Goal: Task Accomplishment & Management: Complete application form

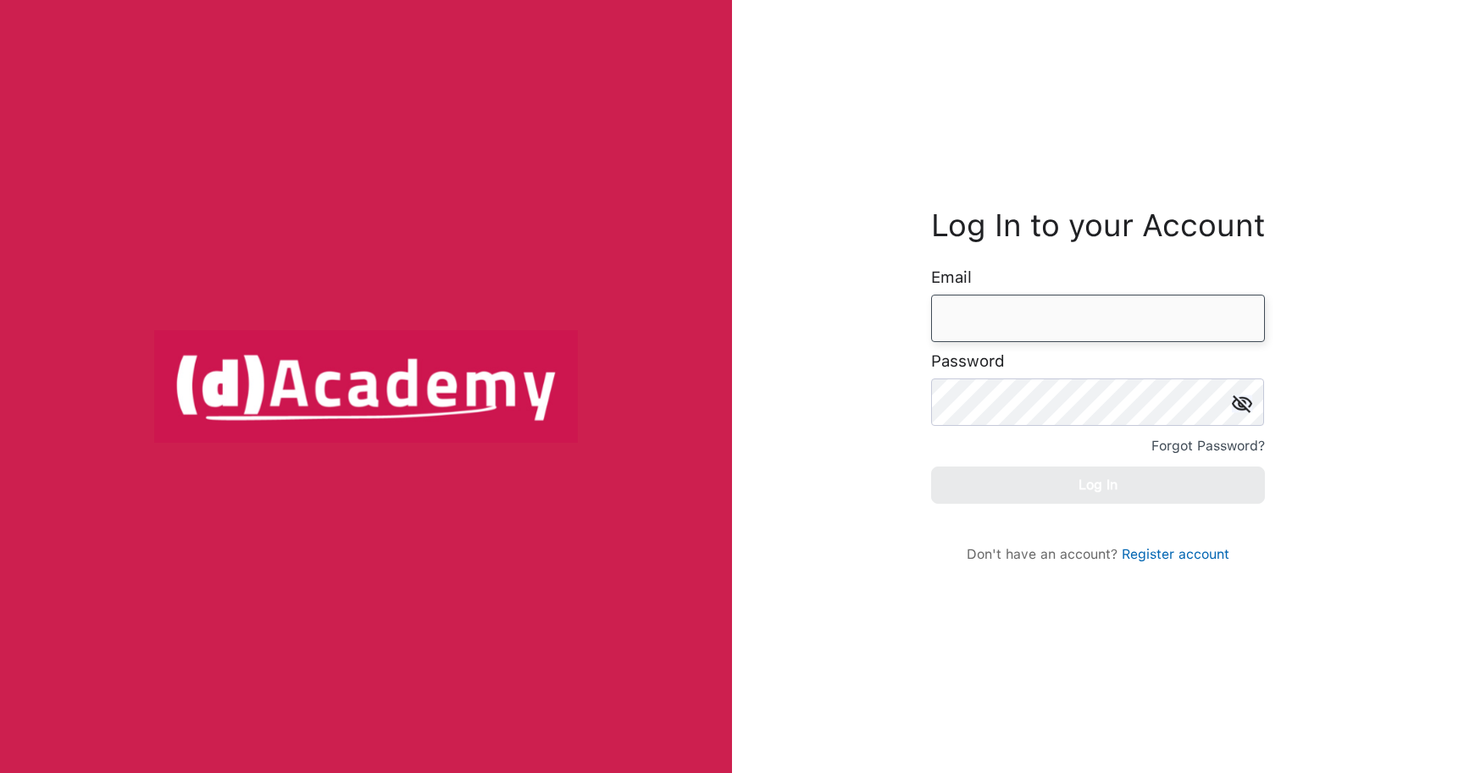
click at [1058, 320] on input "email" at bounding box center [1098, 318] width 334 height 47
type input "**********"
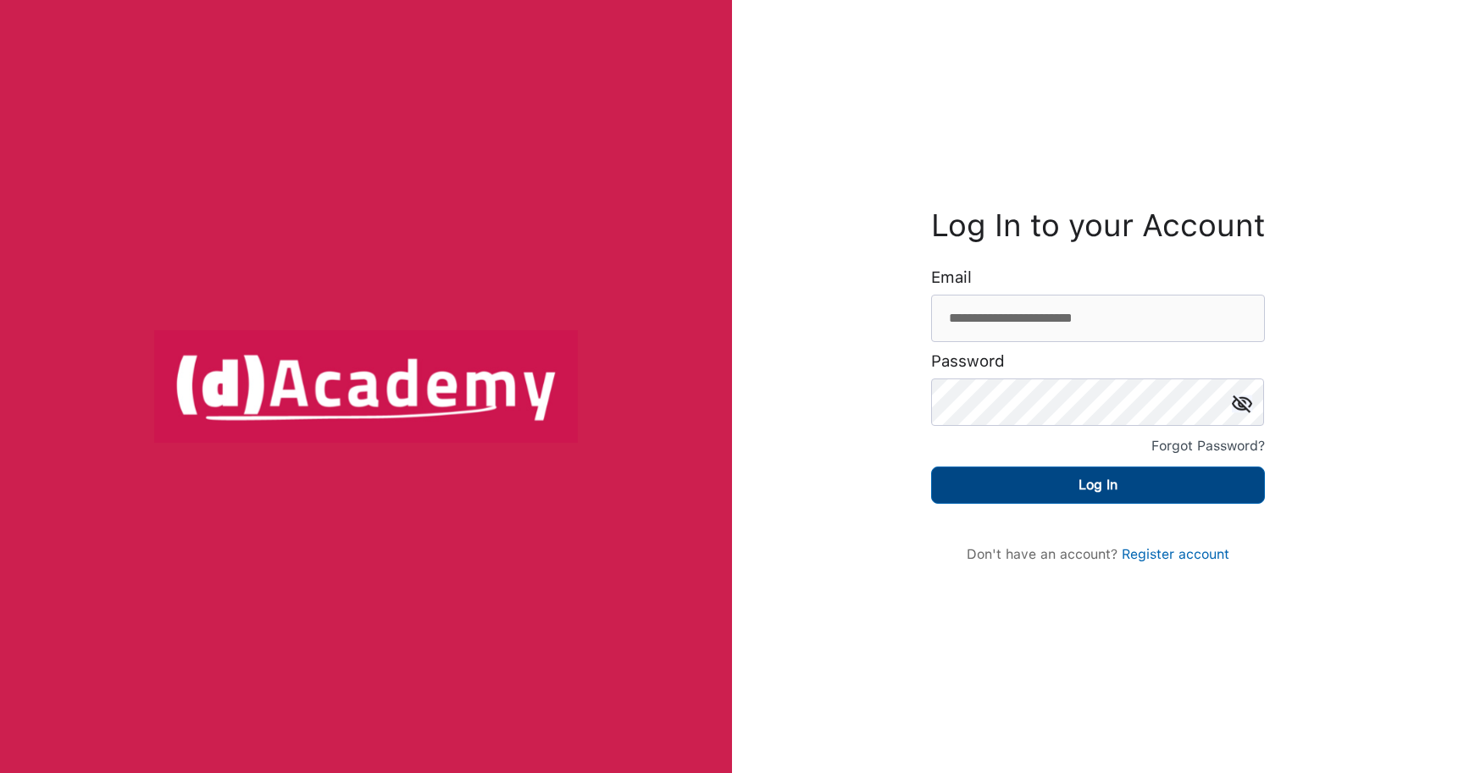
click at [1100, 491] on button "Log In" at bounding box center [1098, 485] width 334 height 37
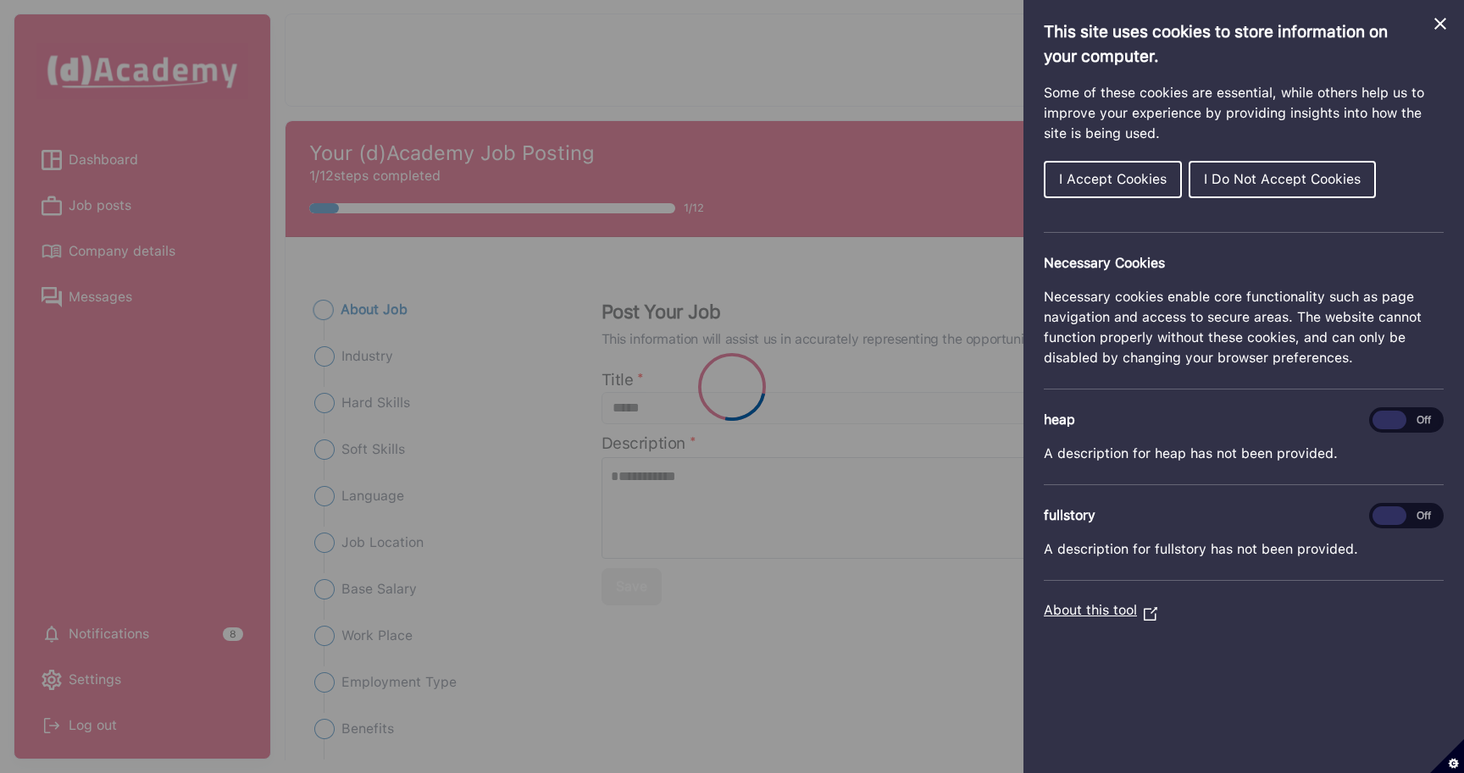
click at [1438, 25] on icon "Close Cookie Control" at bounding box center [1440, 24] width 12 height 12
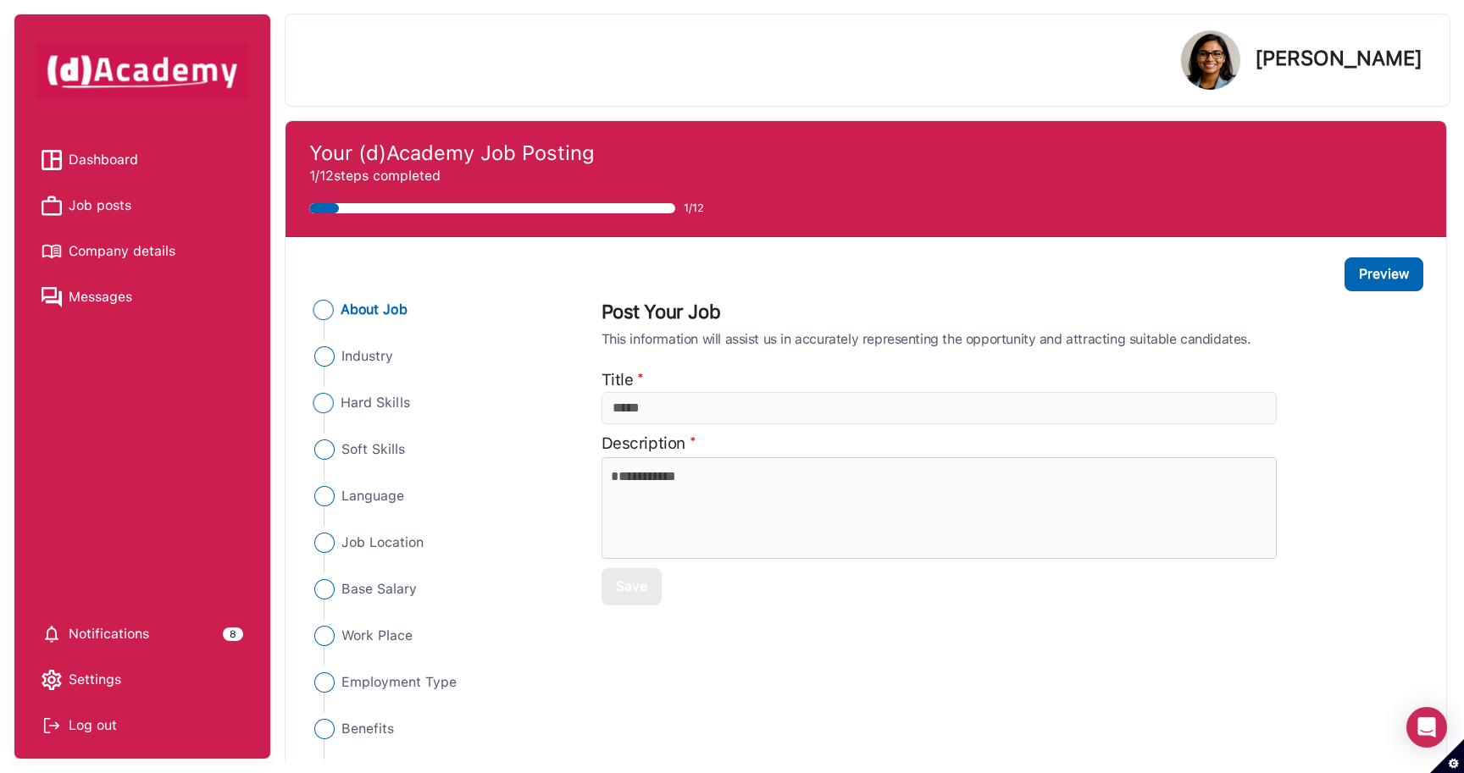
click at [395, 402] on span "Hard Skills" at bounding box center [375, 403] width 69 height 20
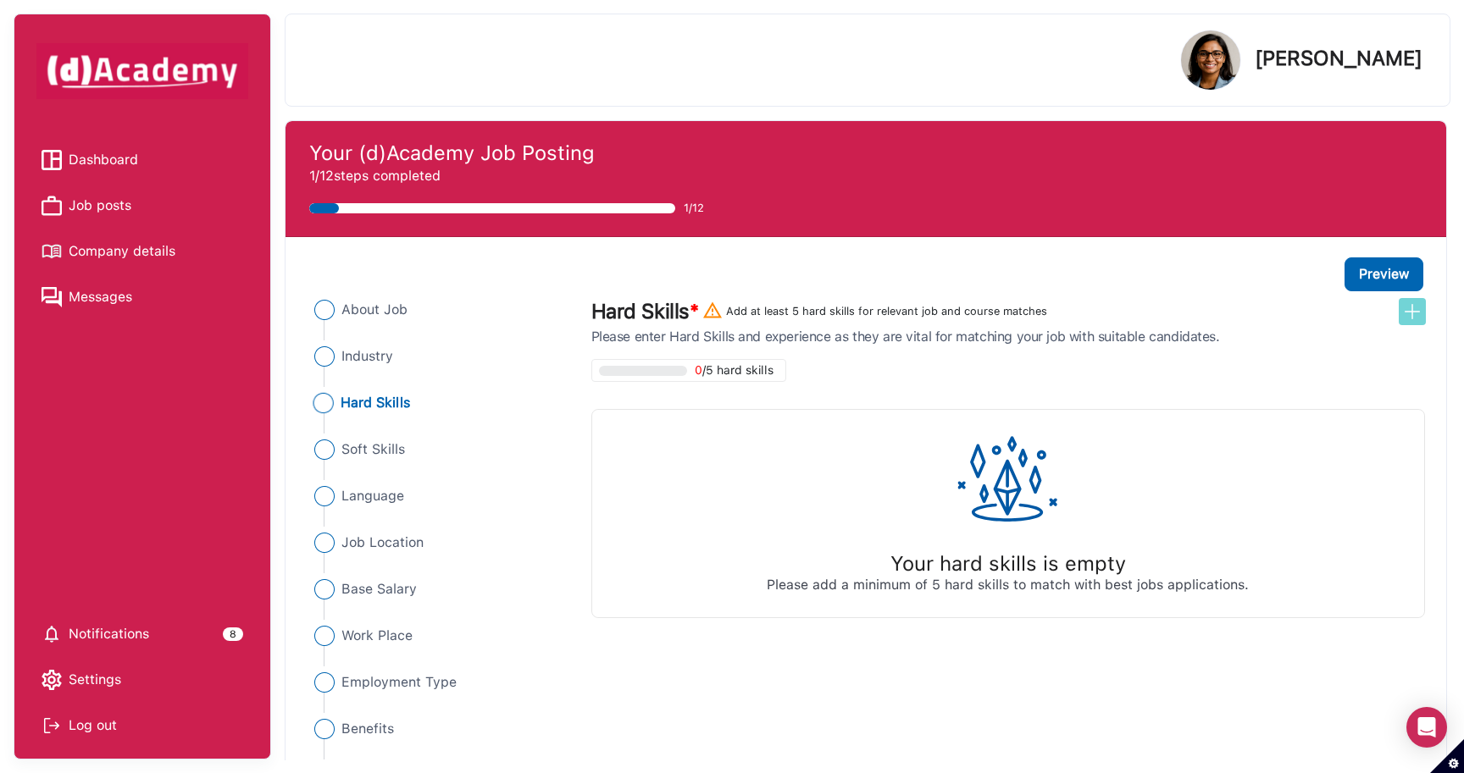
click at [1416, 318] on img at bounding box center [1412, 312] width 20 height 20
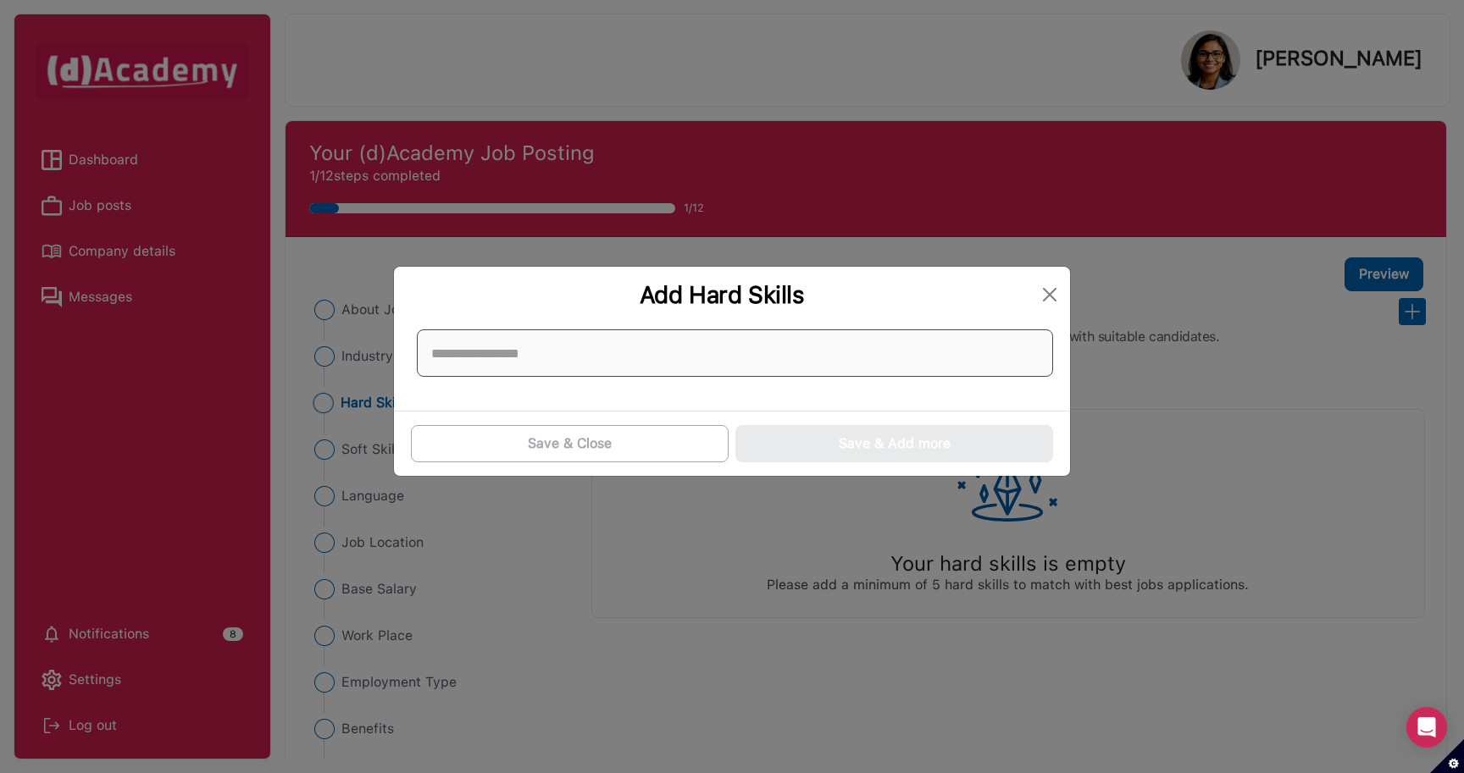
click at [752, 355] on input at bounding box center [735, 353] width 636 height 47
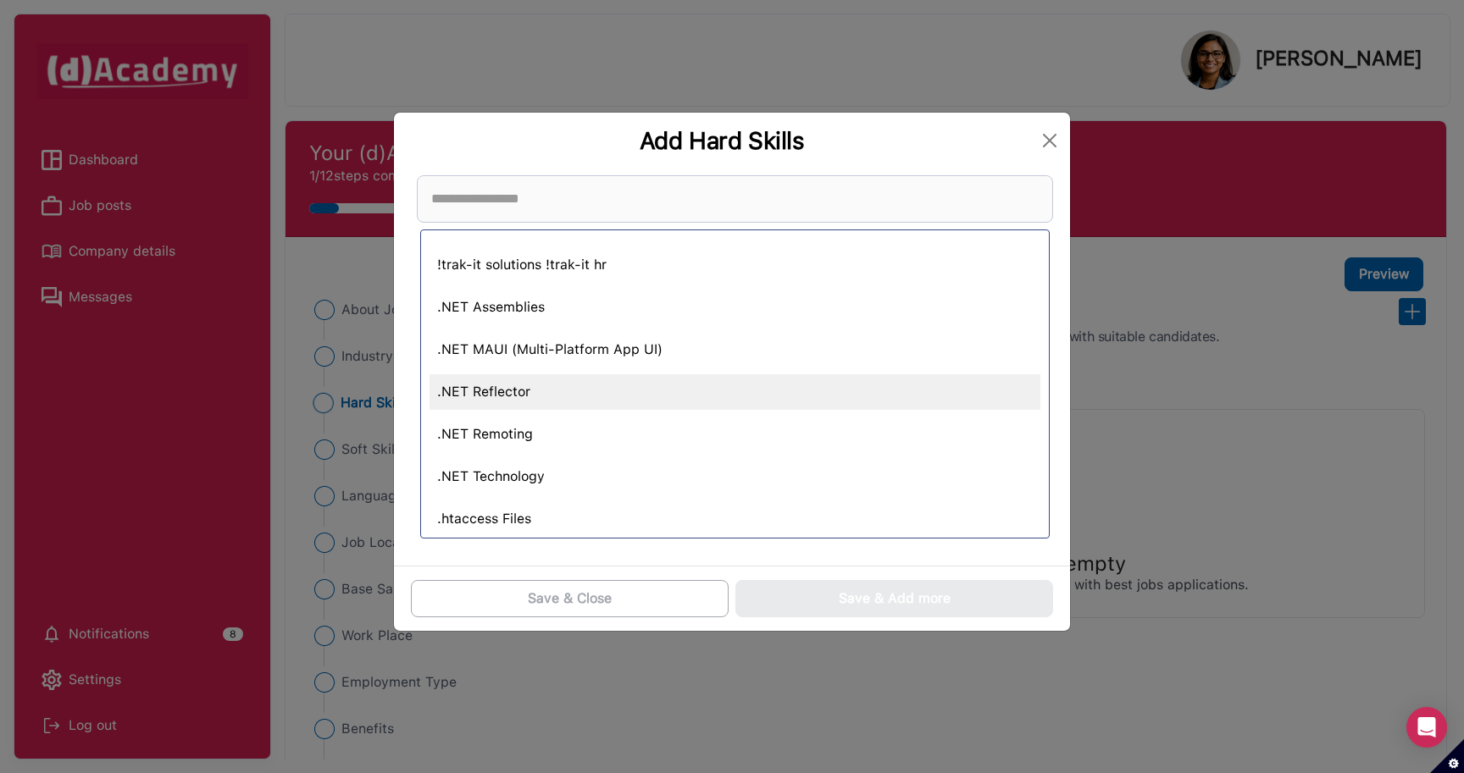
click at [565, 398] on div ".NET Reflector" at bounding box center [735, 392] width 611 height 36
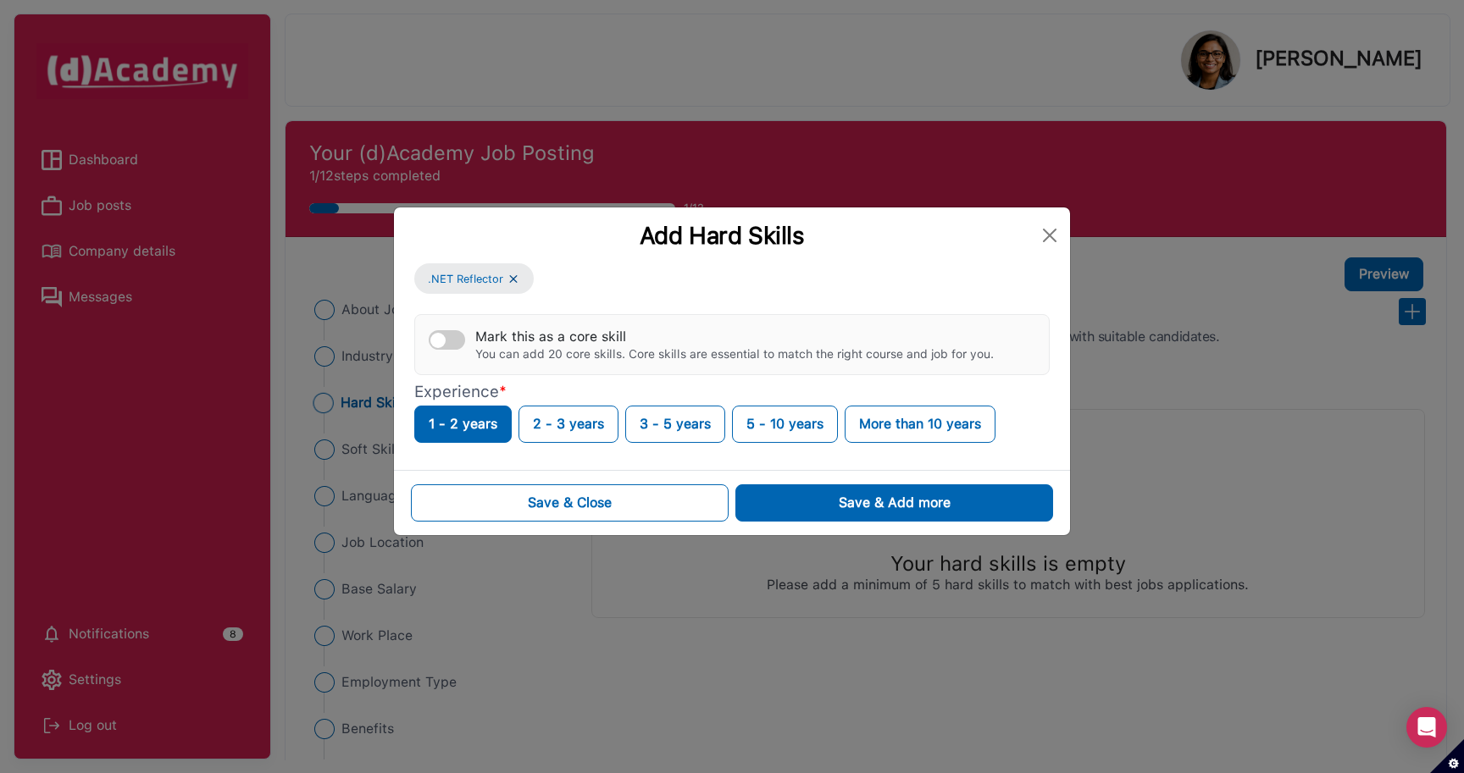
click at [566, 463] on div ".NET Reflector Mark this as a core skill You can add 20 core skills. Core skill…" at bounding box center [732, 366] width 676 height 207
click at [1053, 238] on button "Close" at bounding box center [1049, 235] width 27 height 27
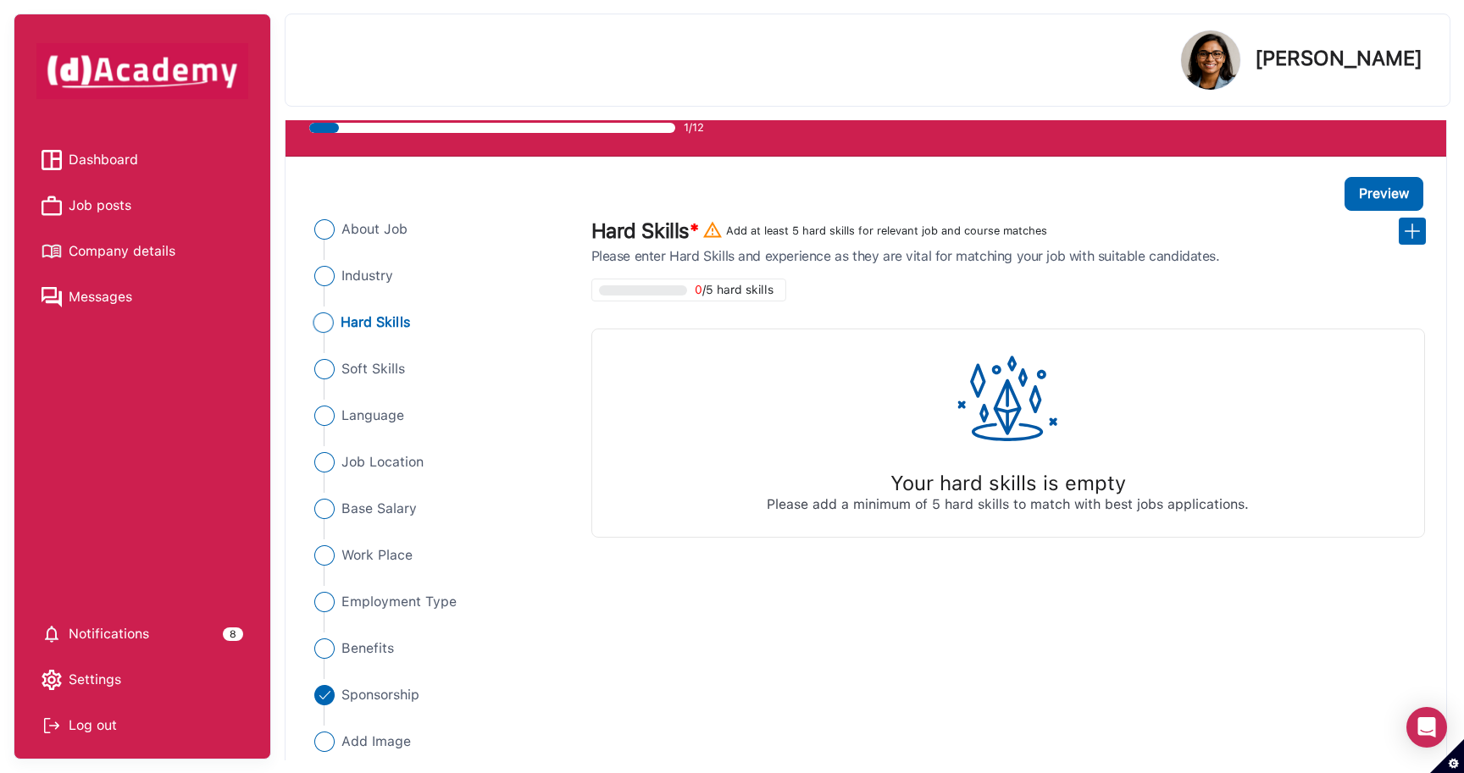
scroll to position [89, 0]
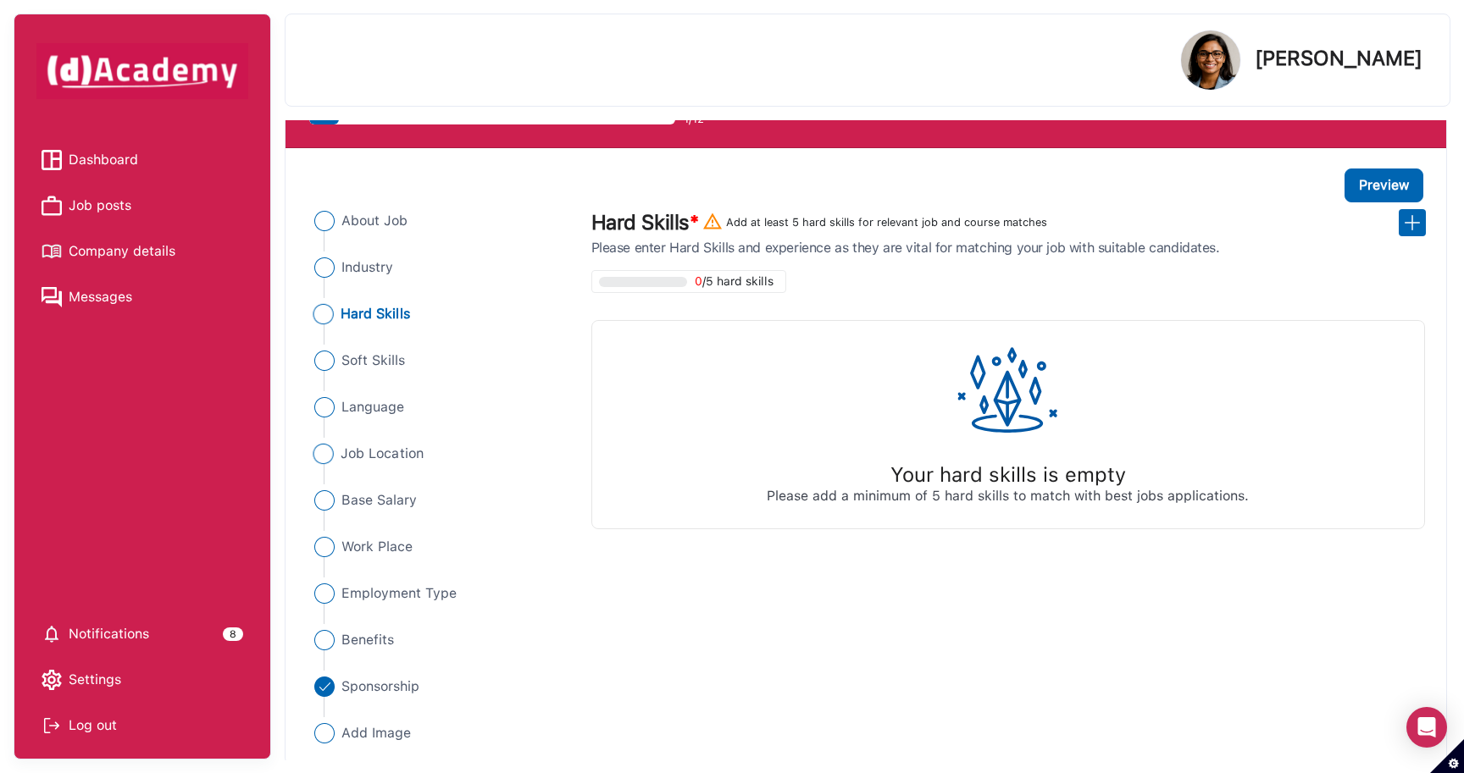
click at [384, 446] on span "Job Location" at bounding box center [382, 454] width 83 height 20
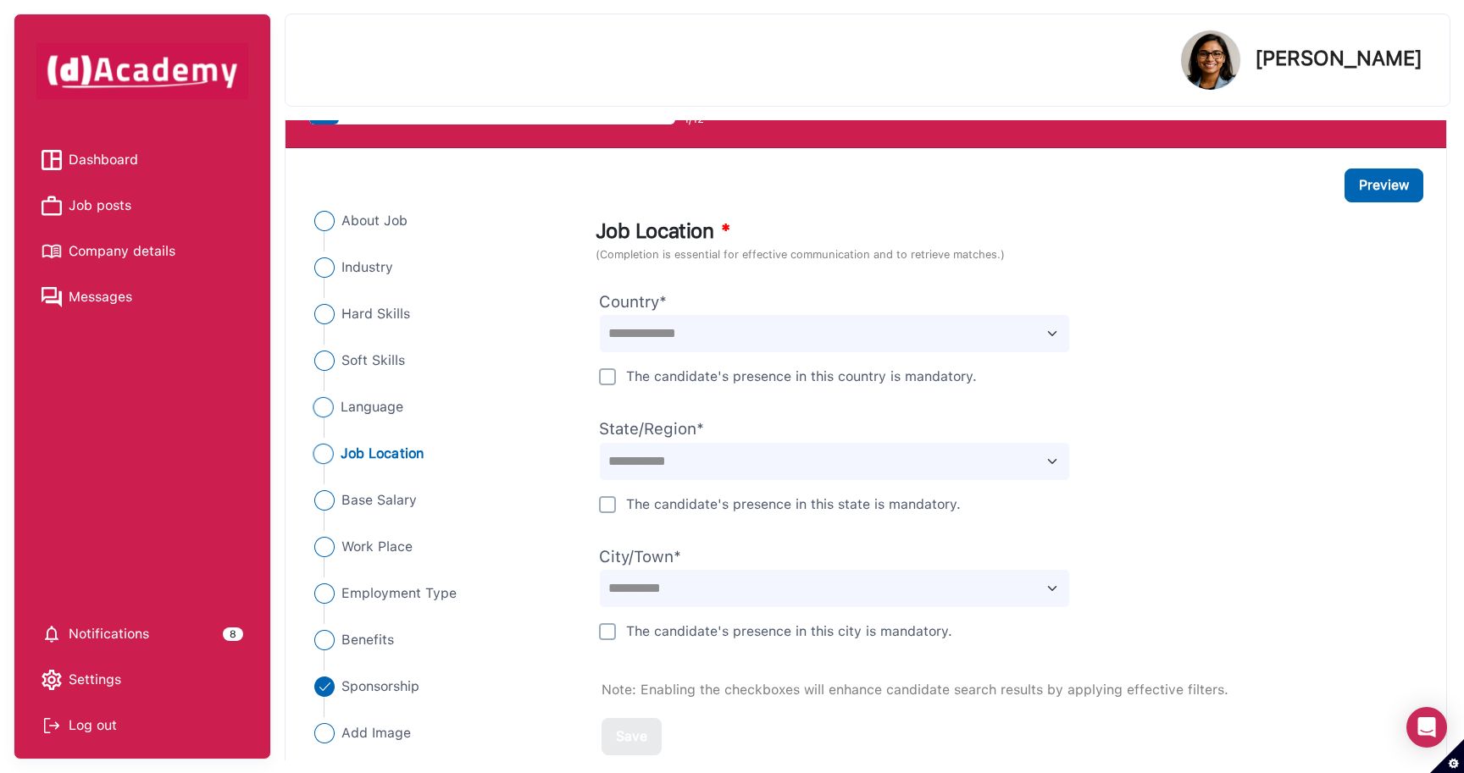
click at [372, 401] on span "Language" at bounding box center [373, 407] width 64 height 20
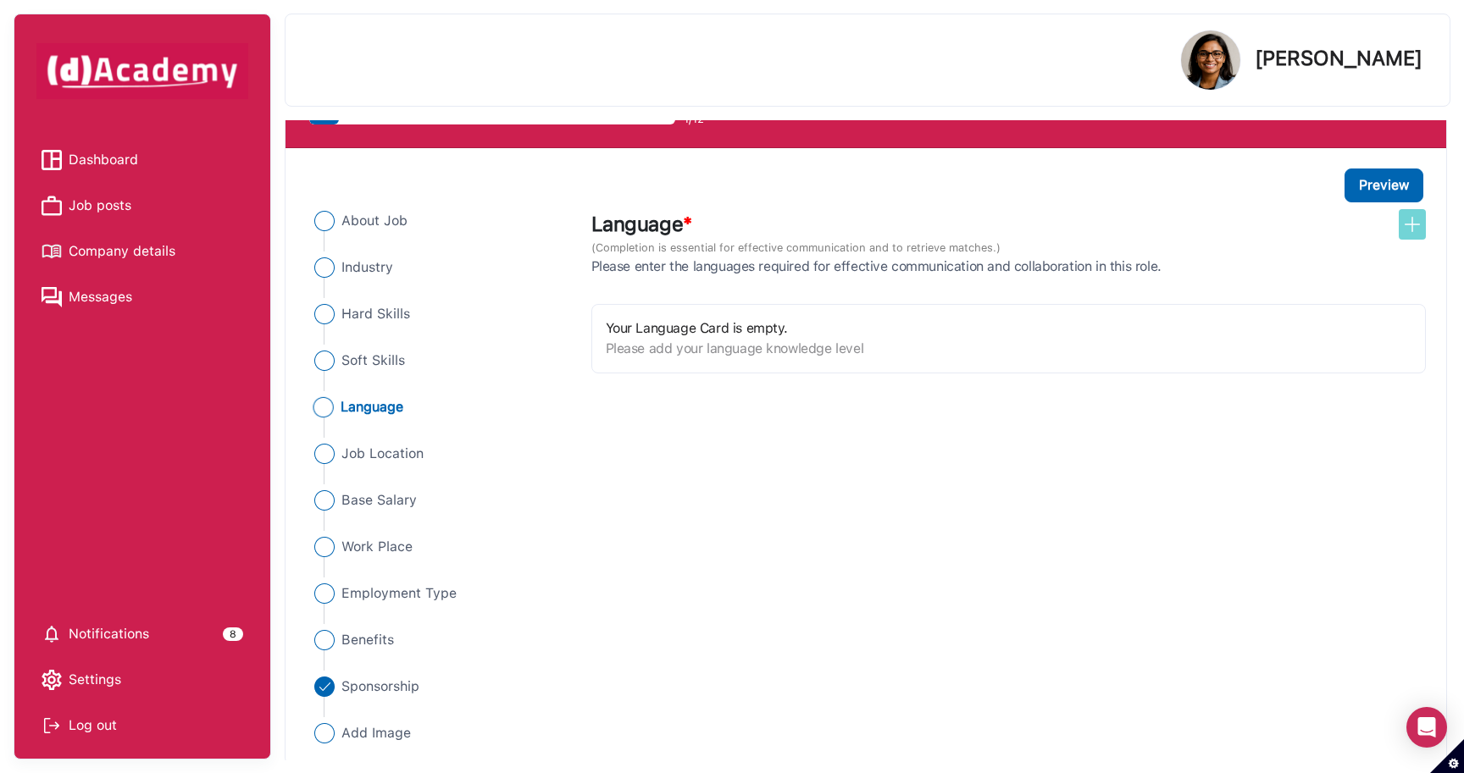
click at [1418, 231] on img at bounding box center [1412, 224] width 20 height 20
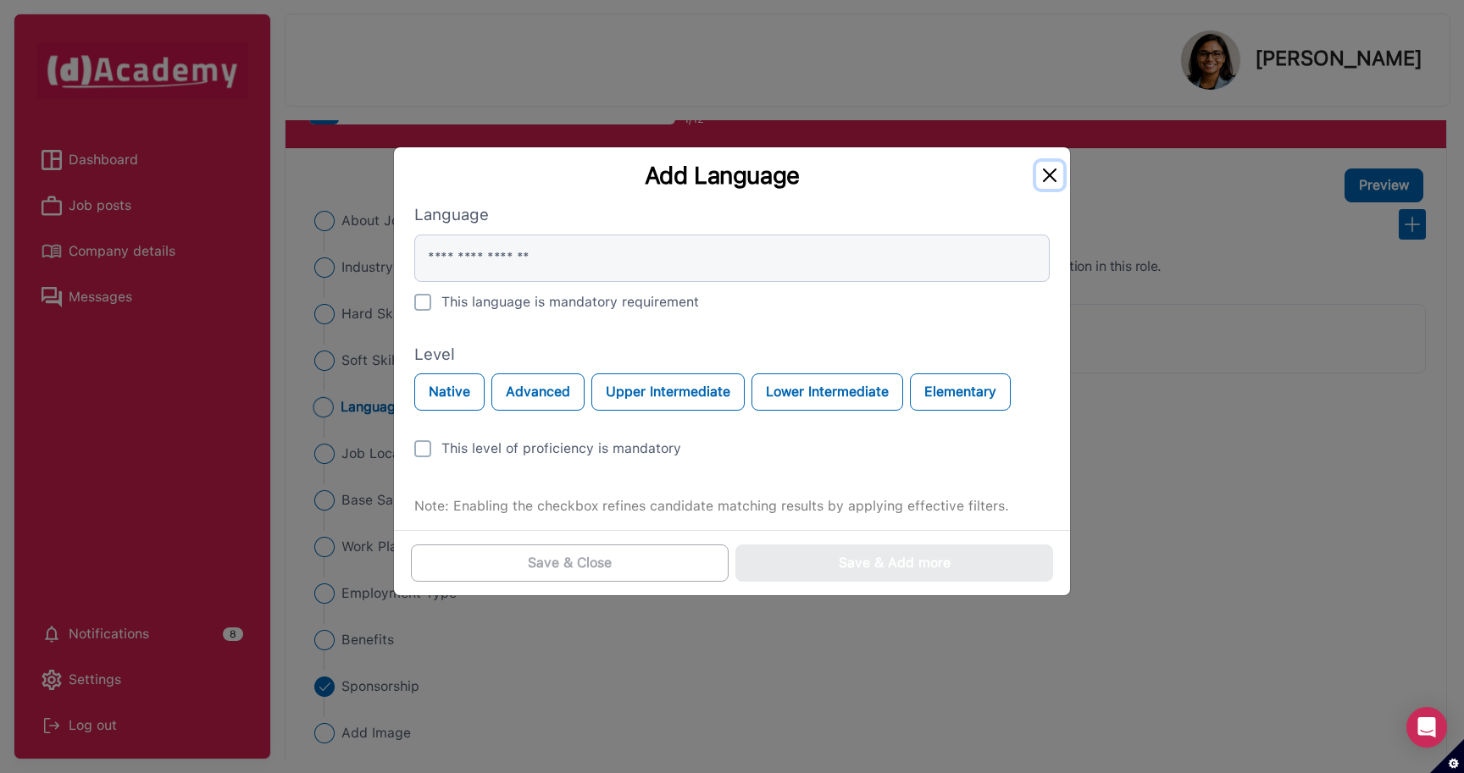
click at [1056, 170] on button "Close" at bounding box center [1049, 175] width 27 height 27
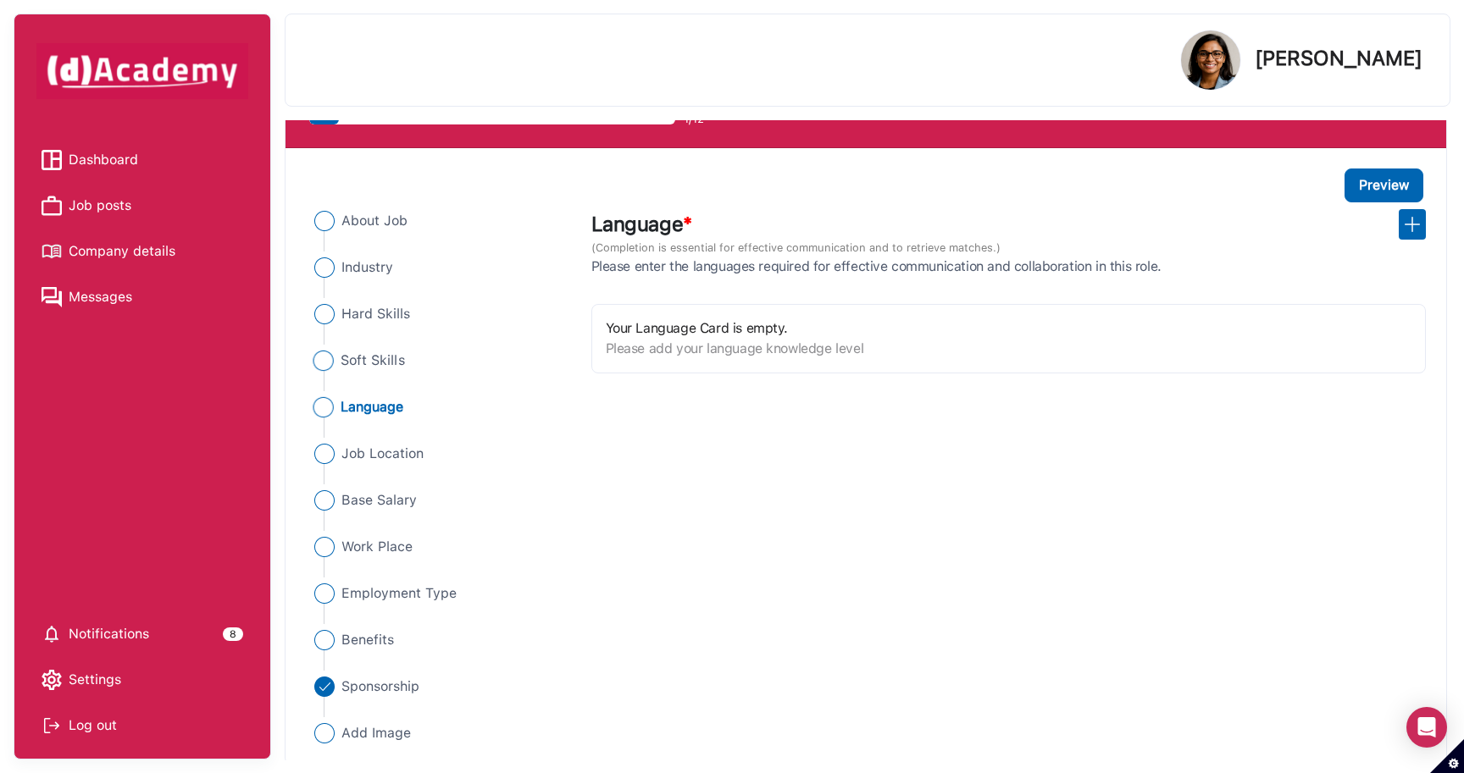
scroll to position [0, 0]
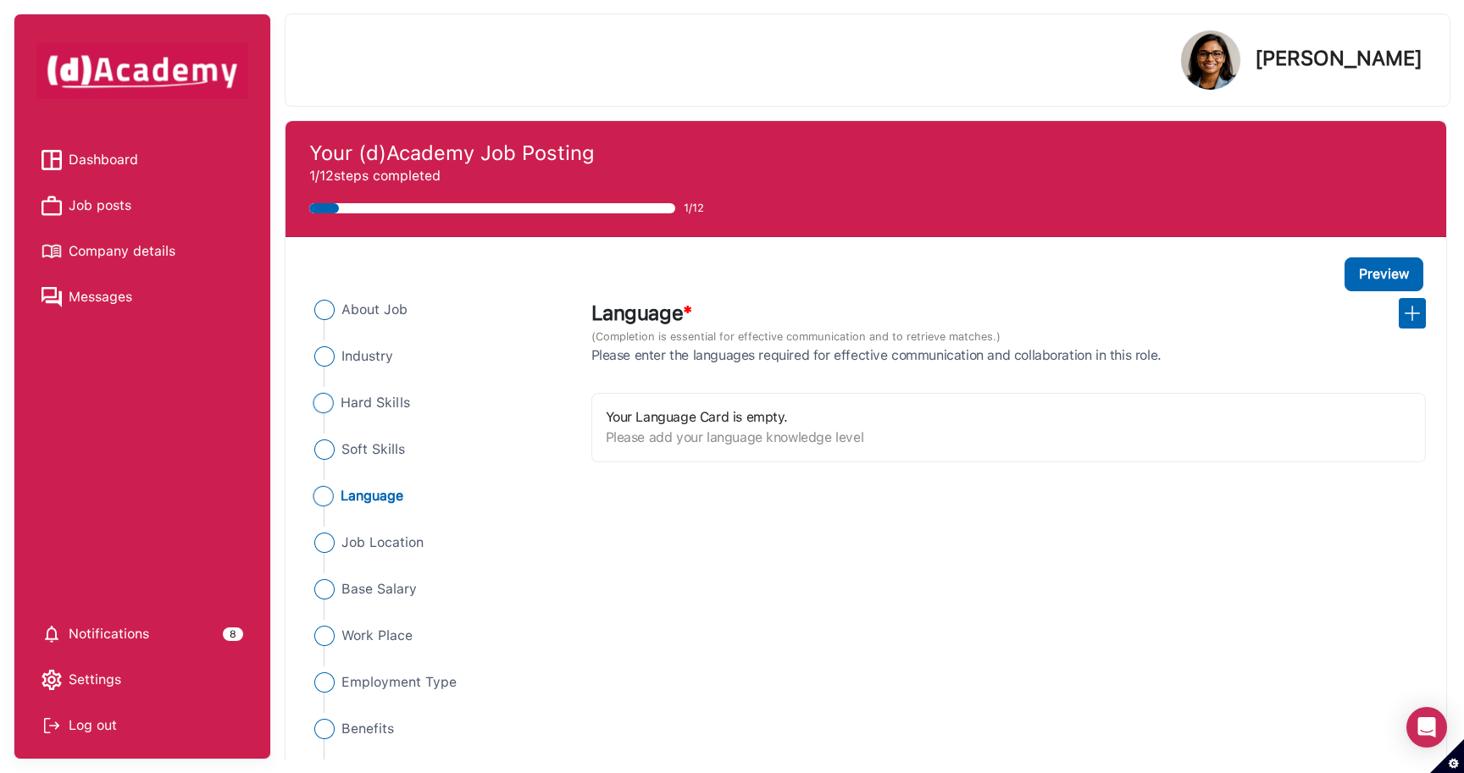
click at [370, 405] on span "Hard Skills" at bounding box center [375, 403] width 69 height 20
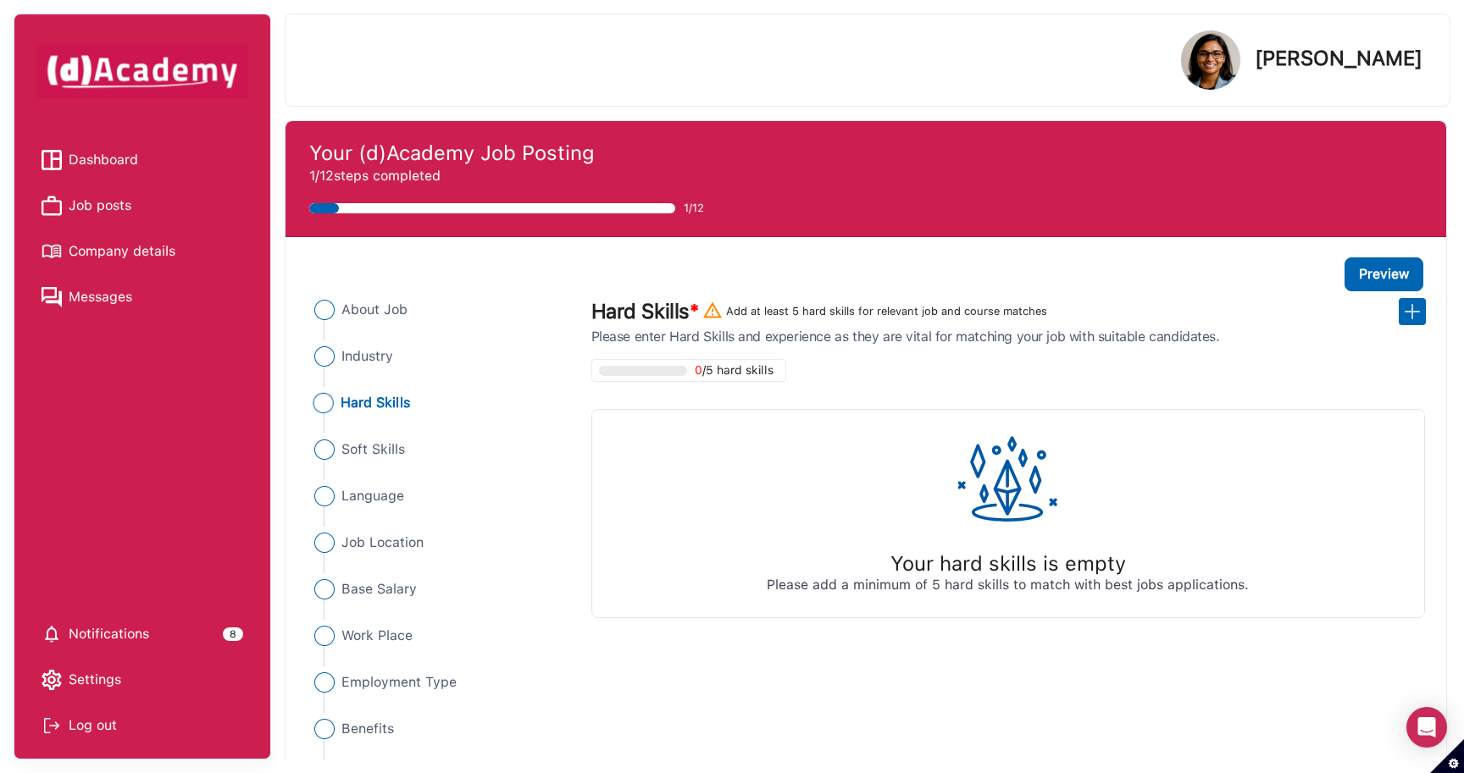
click at [1410, 293] on div "List Hard Skills * Add at least 5 hard skills for relevant job and course match…" at bounding box center [1009, 454] width 856 height 327
click at [1414, 316] on img at bounding box center [1412, 312] width 20 height 20
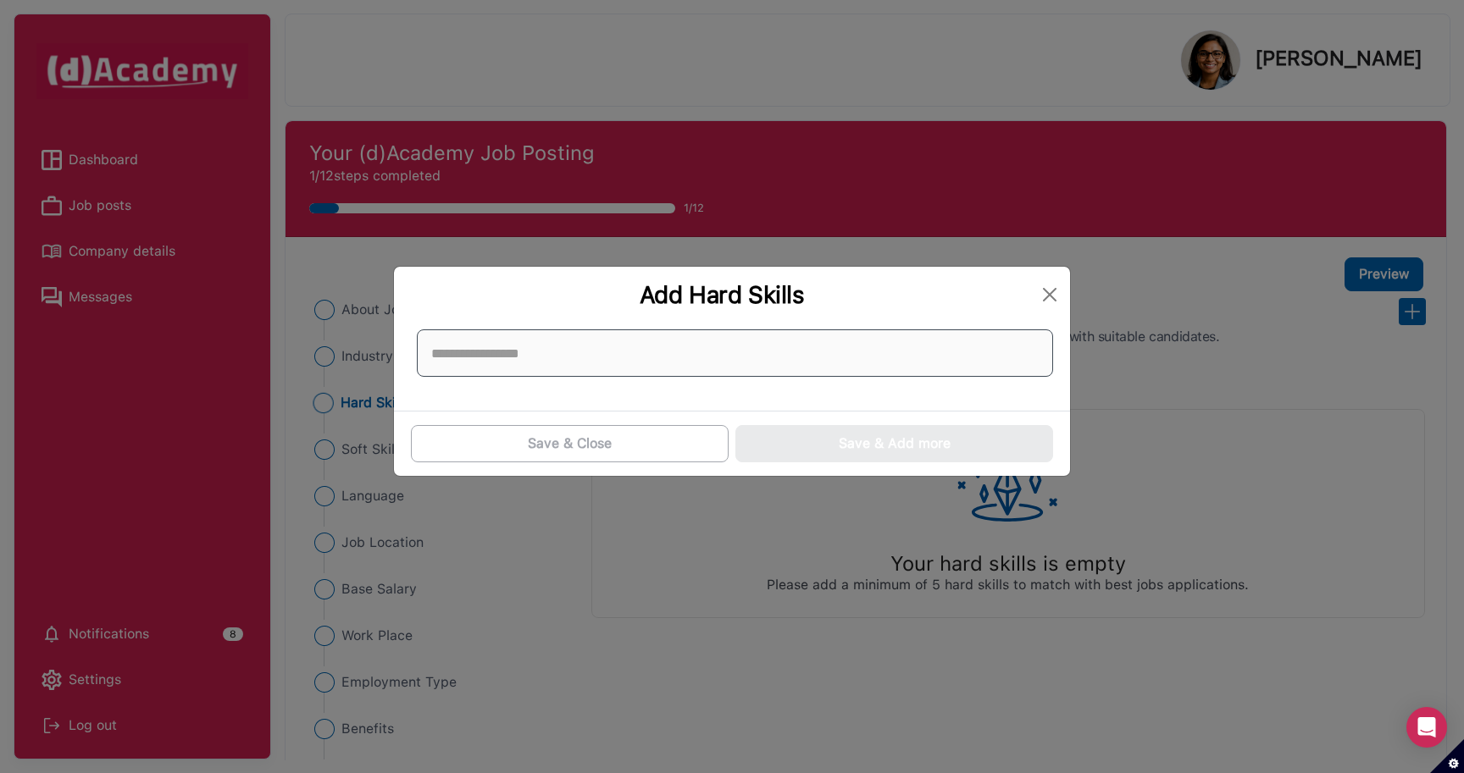
click at [741, 371] on input at bounding box center [735, 353] width 636 height 47
